Goal: Information Seeking & Learning: Understand process/instructions

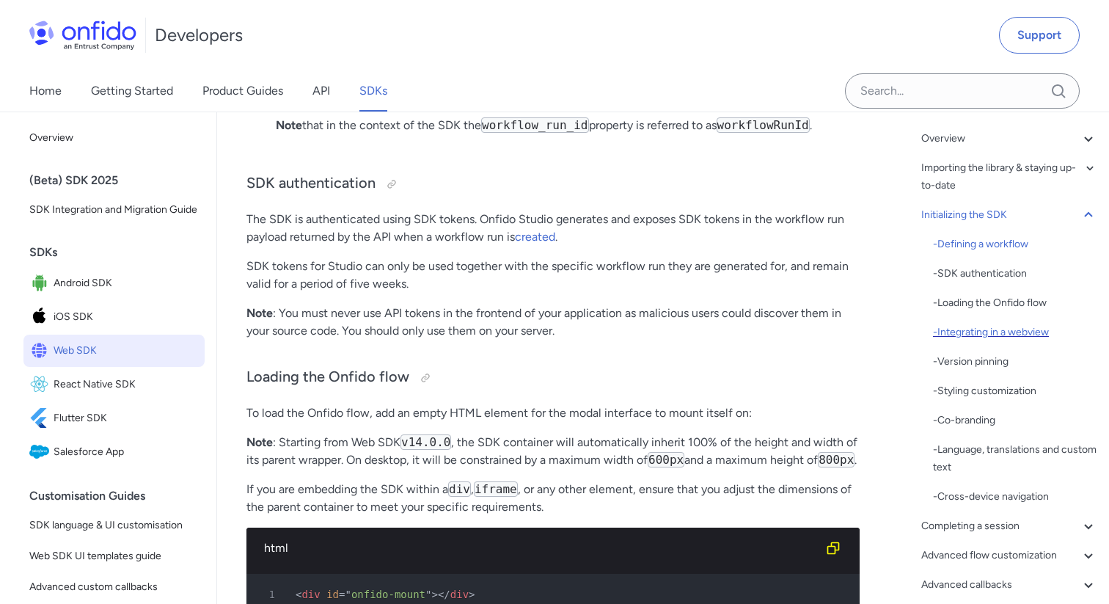
scroll to position [109, 0]
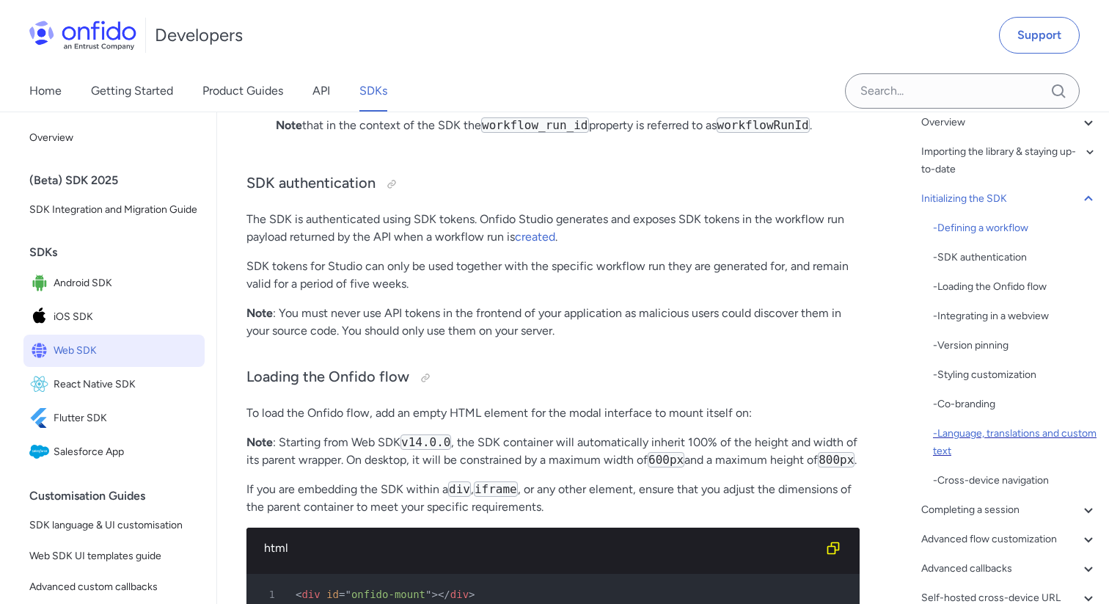
click at [1001, 434] on div "- Language, translations and custom text" at bounding box center [1015, 442] width 164 height 35
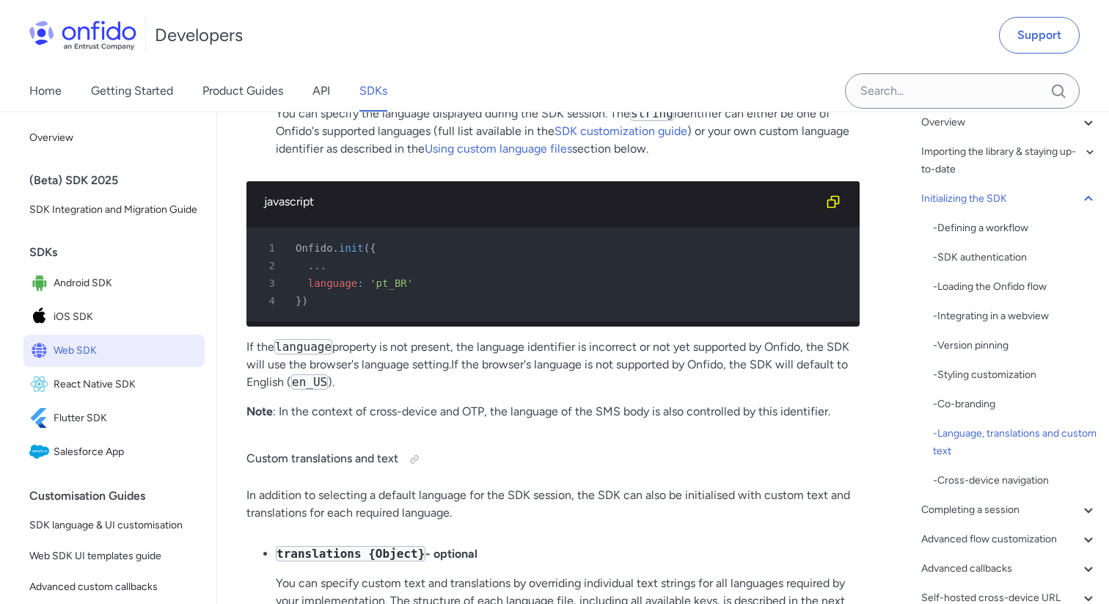
scroll to position [7468, 0]
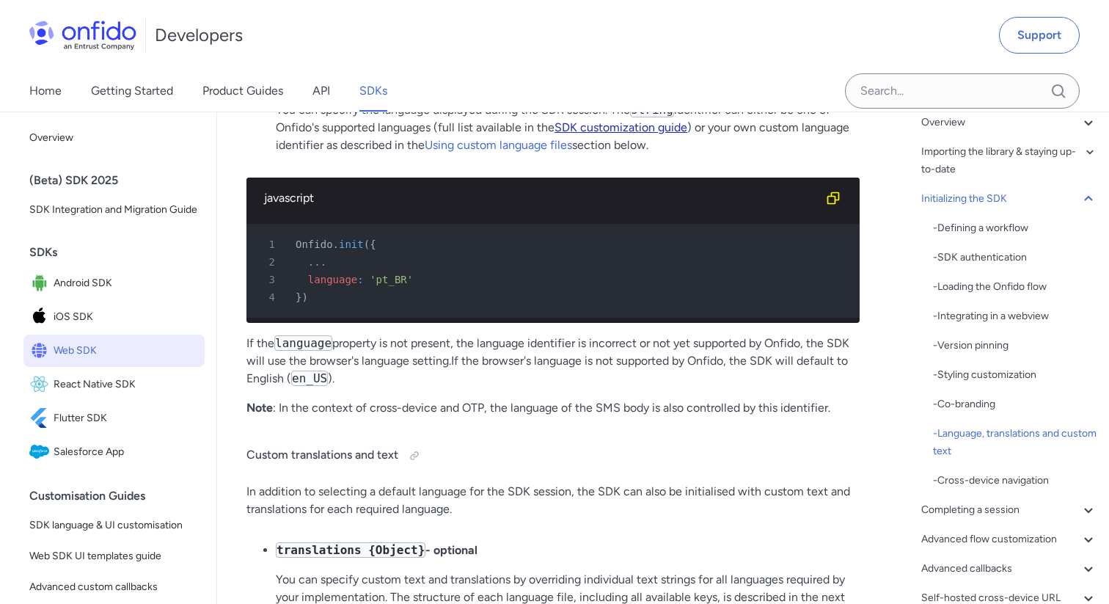
click at [642, 134] on link "SDK customization guide" at bounding box center [621, 127] width 133 height 14
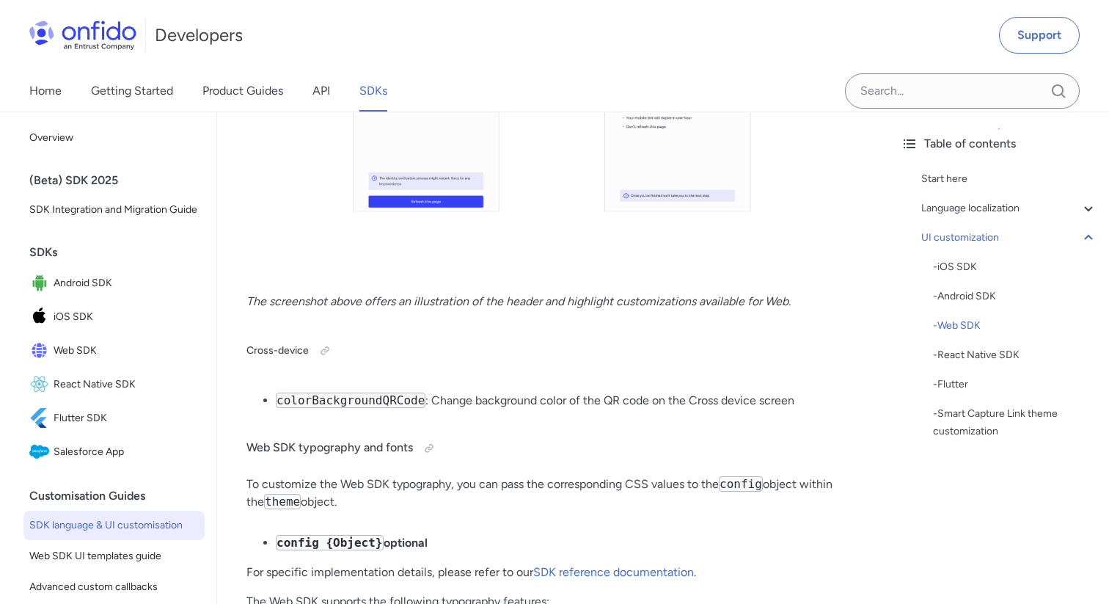
scroll to position [13171, 0]
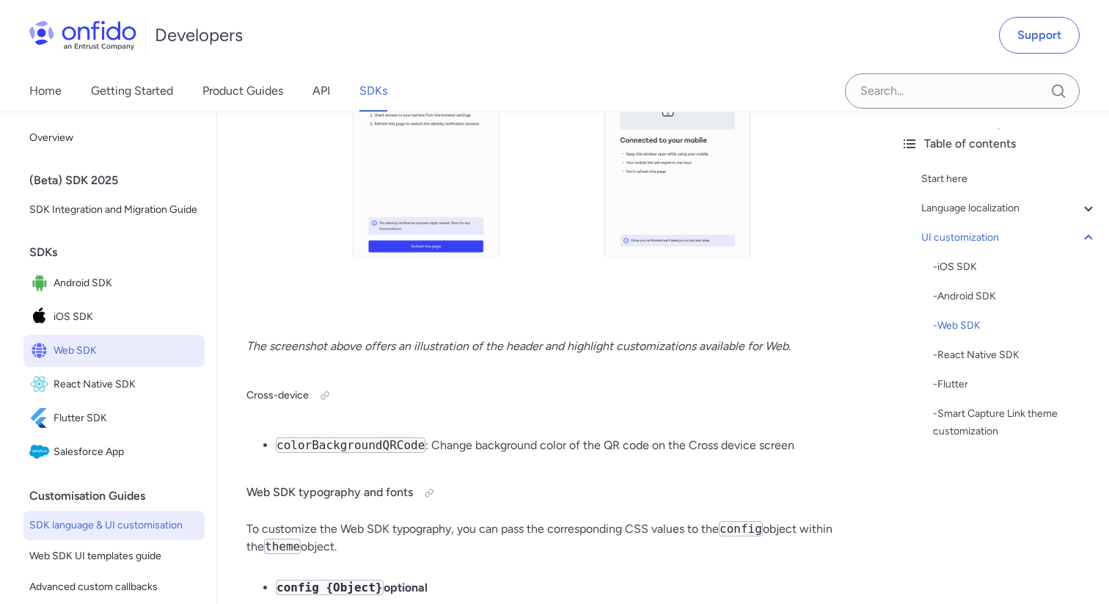
click at [95, 352] on span "Web SDK" at bounding box center [126, 350] width 145 height 21
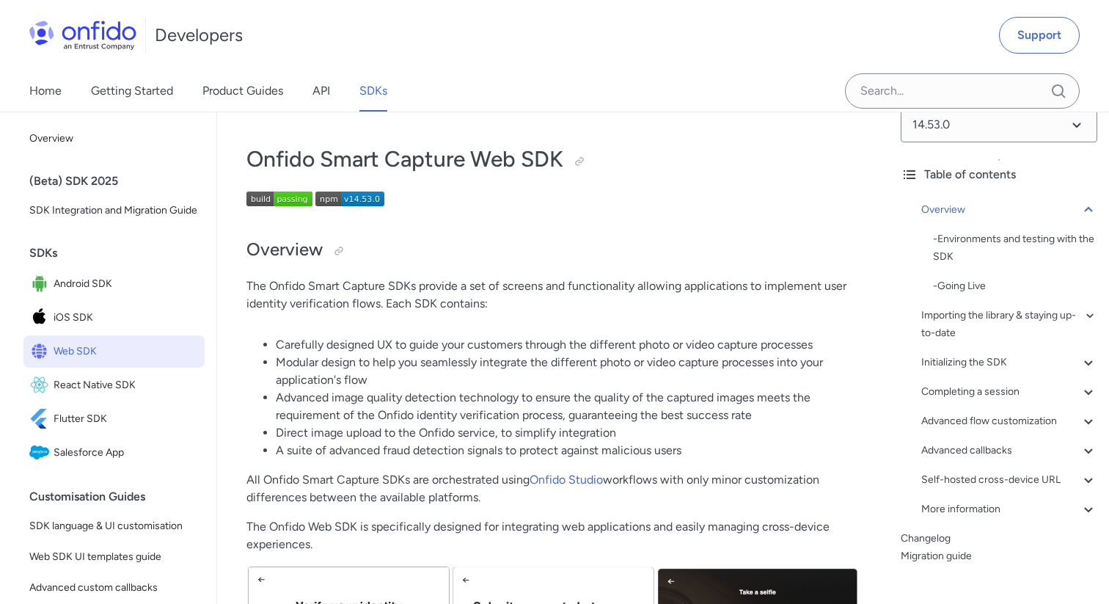
scroll to position [25, 0]
click at [1091, 420] on icon at bounding box center [1089, 419] width 18 height 18
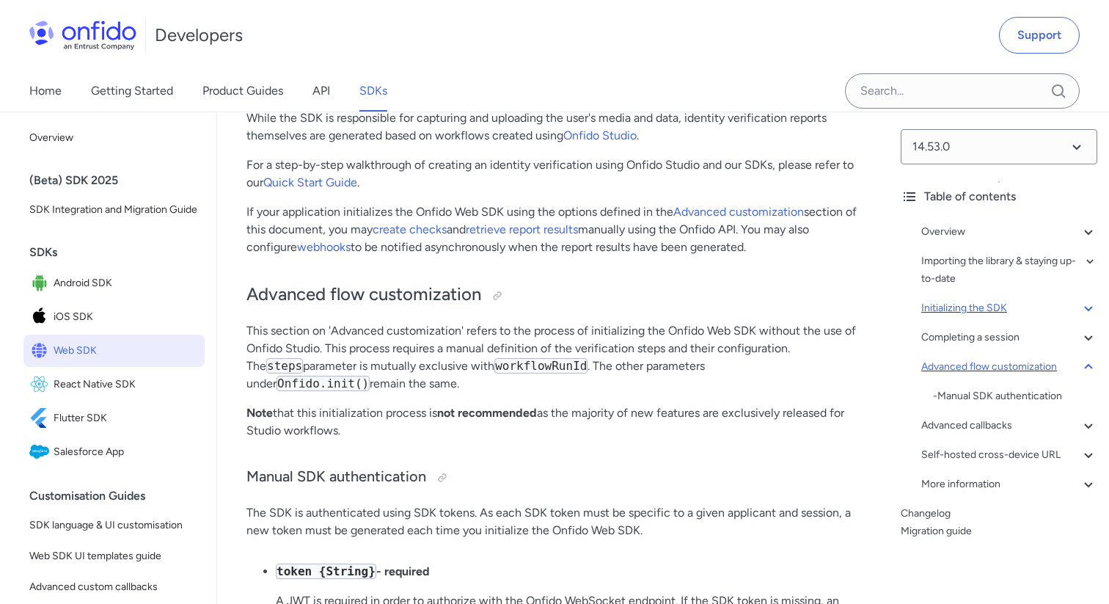
click at [1086, 304] on icon at bounding box center [1089, 308] width 18 height 18
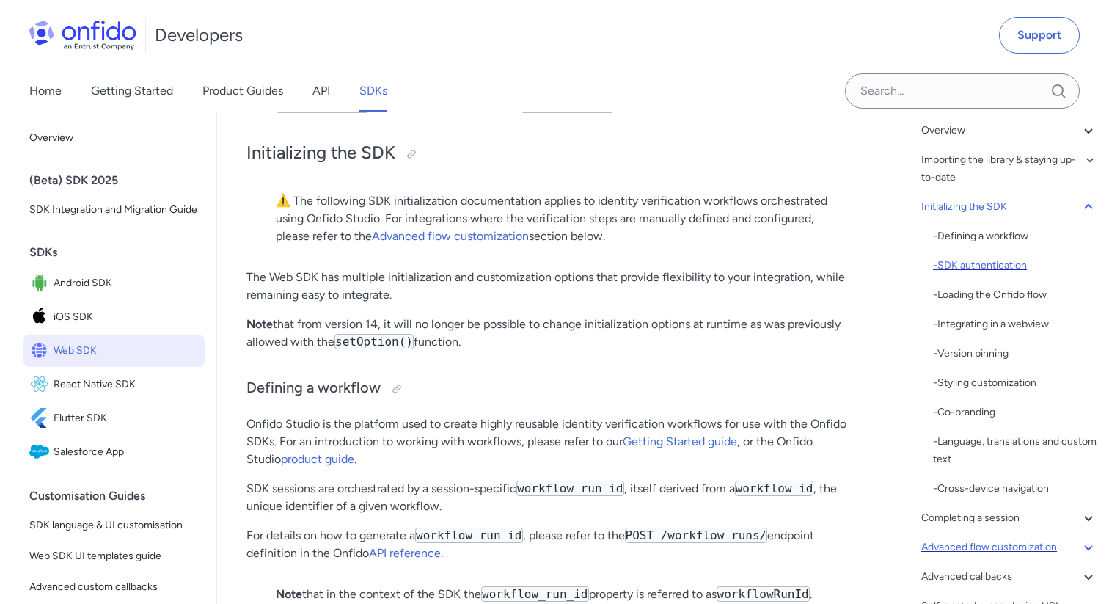
scroll to position [112, 0]
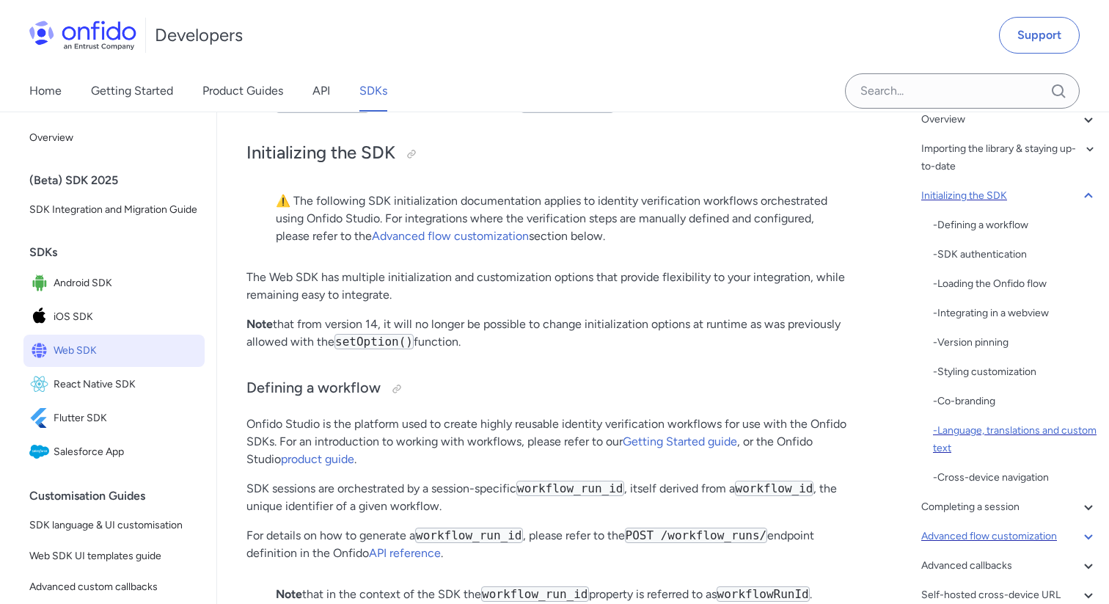
click at [989, 438] on div "- Language, translations and custom text" at bounding box center [1015, 439] width 164 height 35
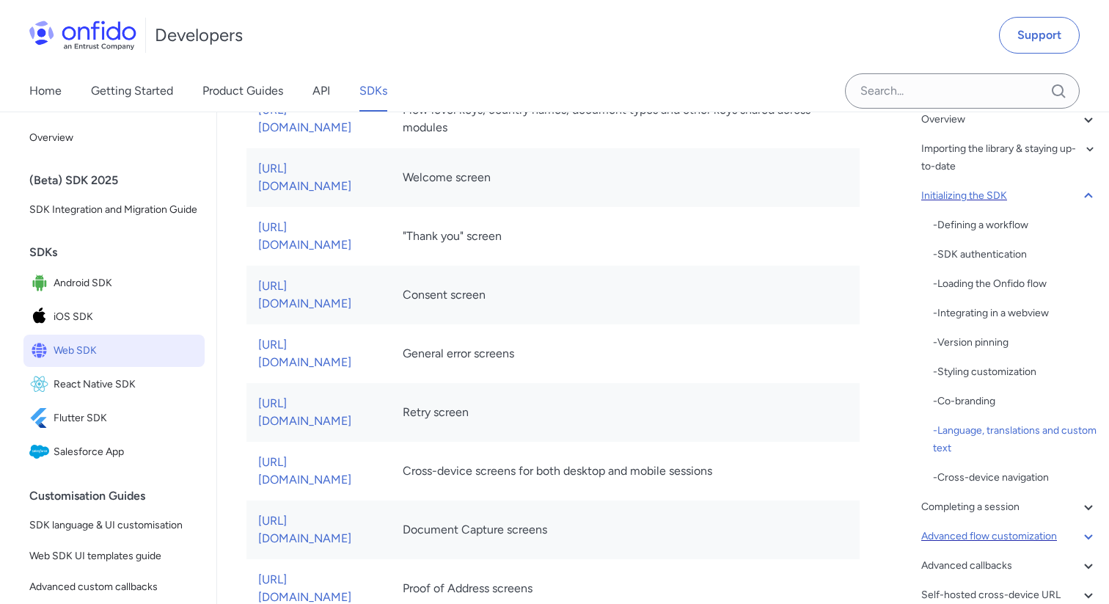
scroll to position [8547, 0]
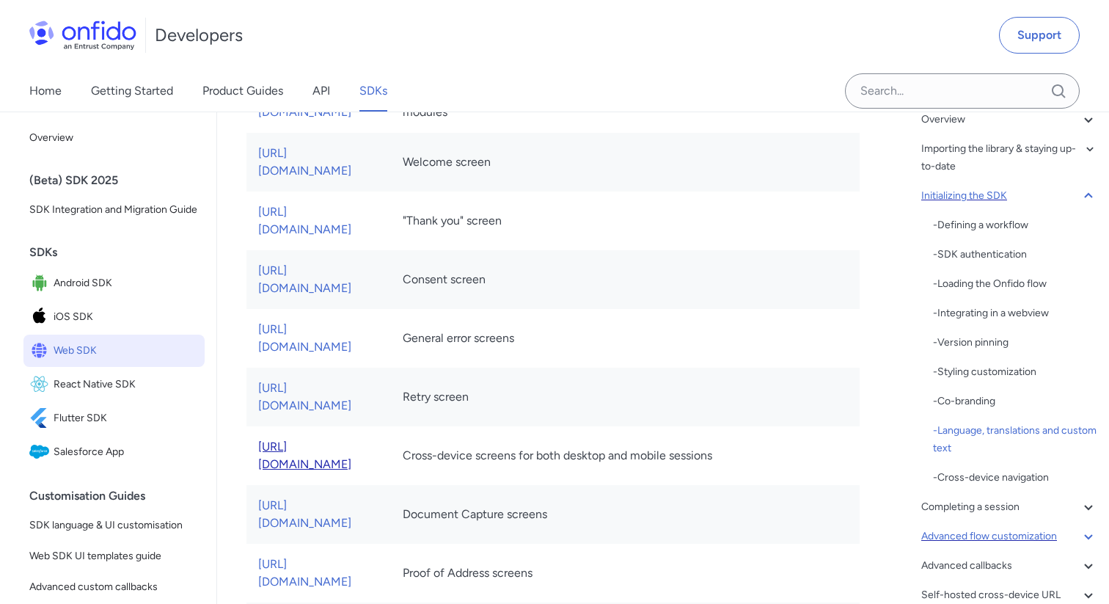
click at [351, 439] on link "[URL][DOMAIN_NAME]" at bounding box center [304, 455] width 93 height 32
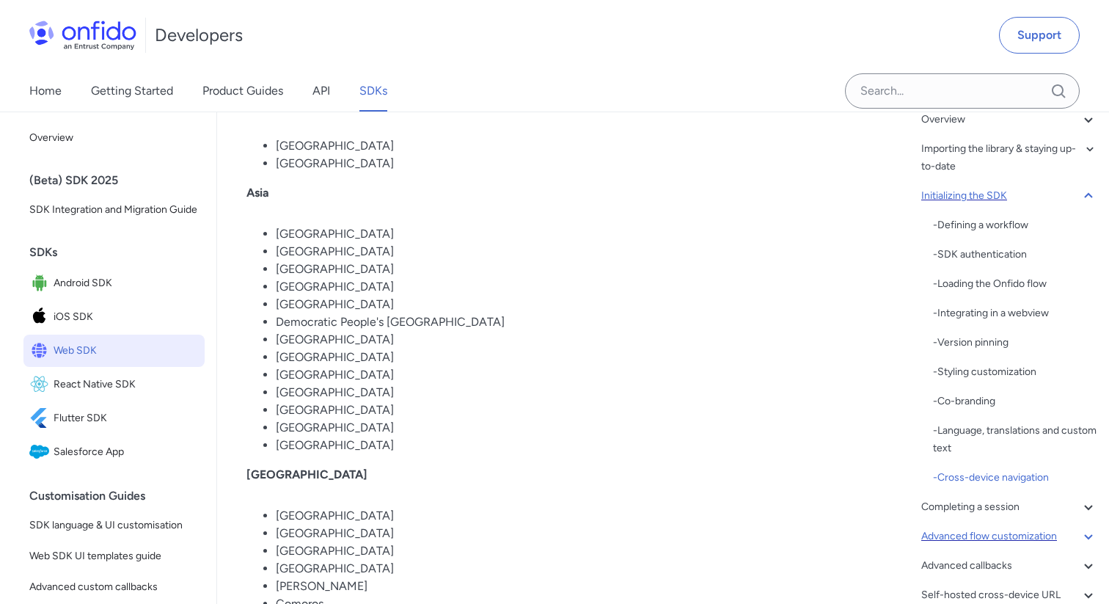
scroll to position [10933, 0]
click at [960, 428] on div "- Language, translations and custom text" at bounding box center [1015, 439] width 164 height 35
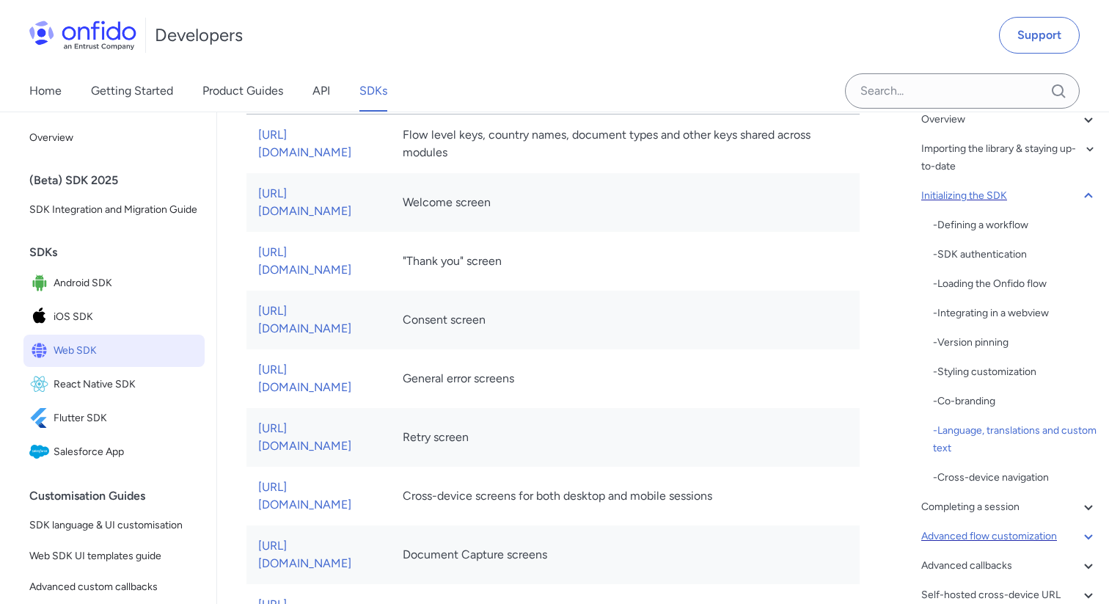
scroll to position [8503, 0]
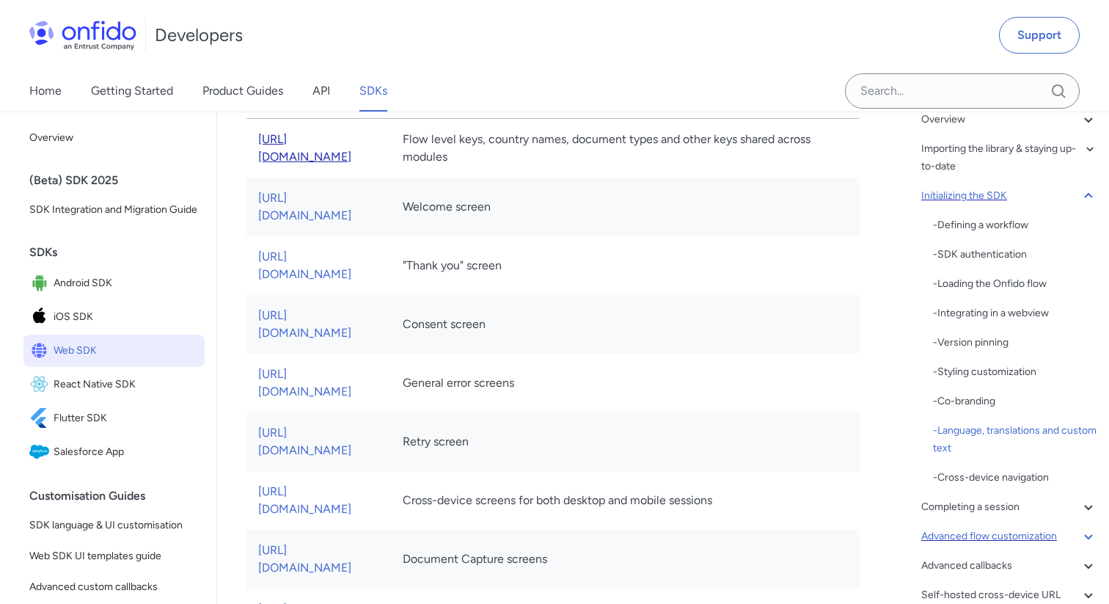
click at [351, 164] on link "[URL][DOMAIN_NAME]" at bounding box center [304, 148] width 93 height 32
